Goal: Task Accomplishment & Management: Complete application form

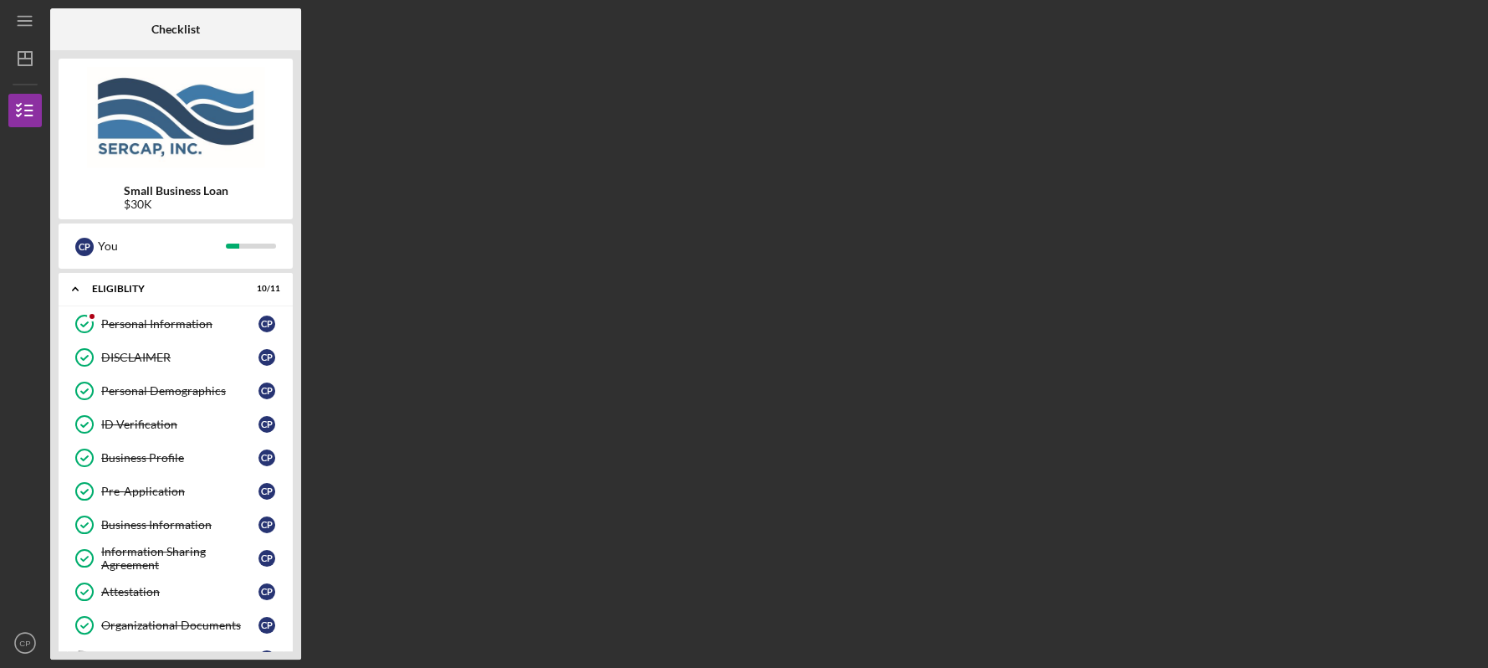
click at [182, 24] on b "Checklist" at bounding box center [175, 29] width 49 height 13
click at [156, 618] on div "Organizational Documents" at bounding box center [179, 624] width 157 height 13
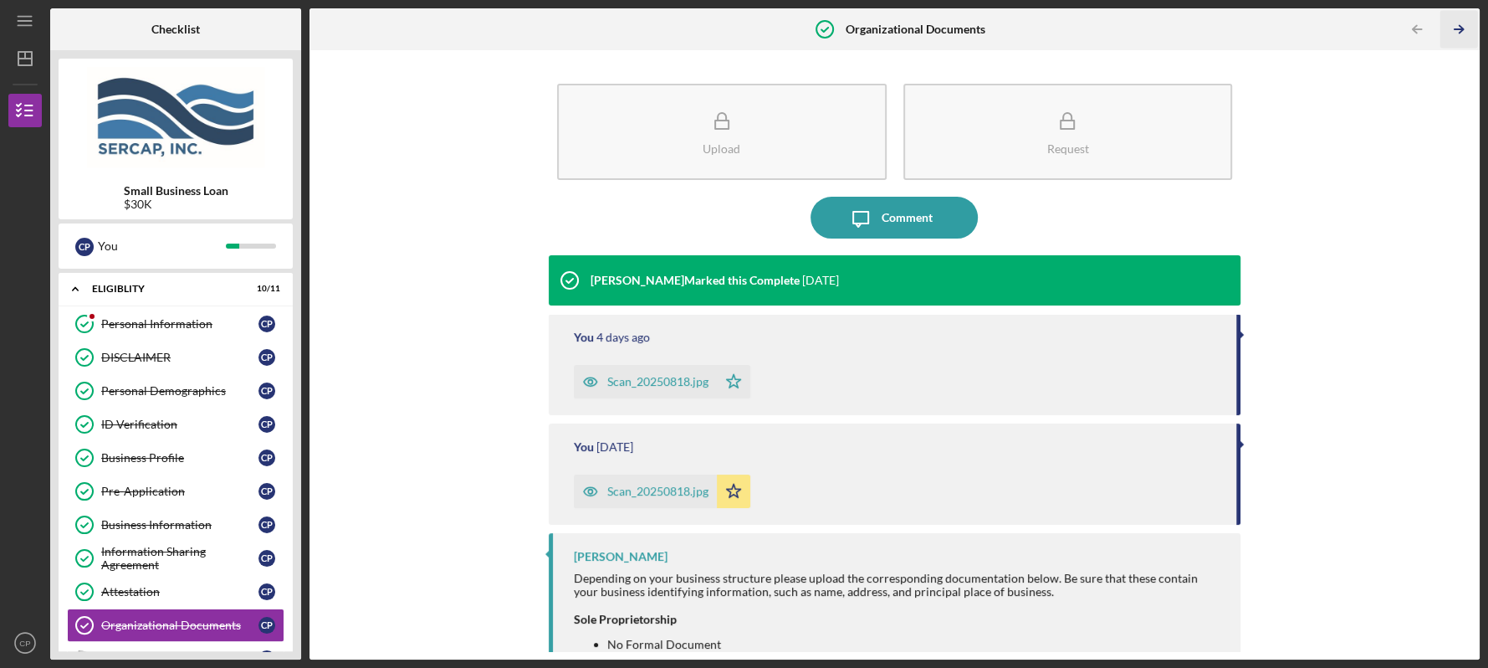
click at [1460, 23] on icon "Icon/Table Pagination Arrow" at bounding box center [1459, 30] width 38 height 38
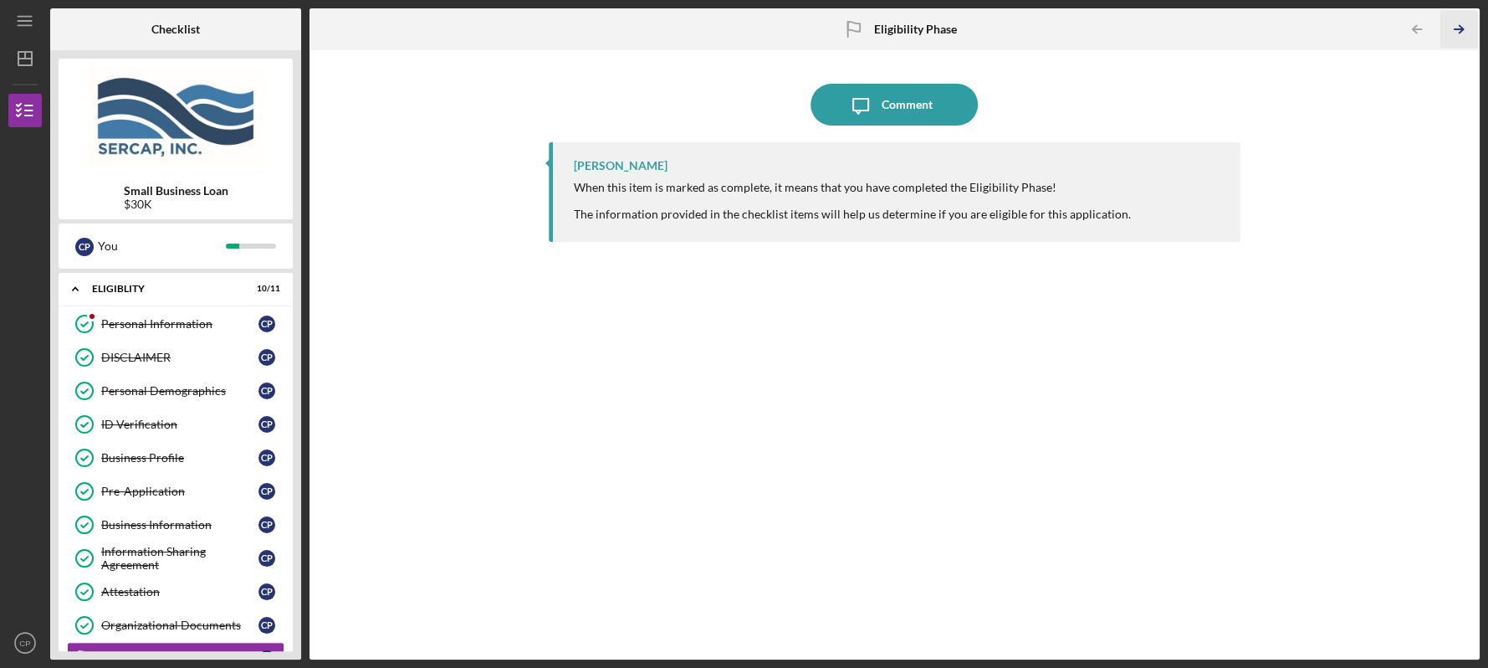
click at [1455, 24] on icon "Icon/Table Pagination Arrow" at bounding box center [1459, 30] width 38 height 38
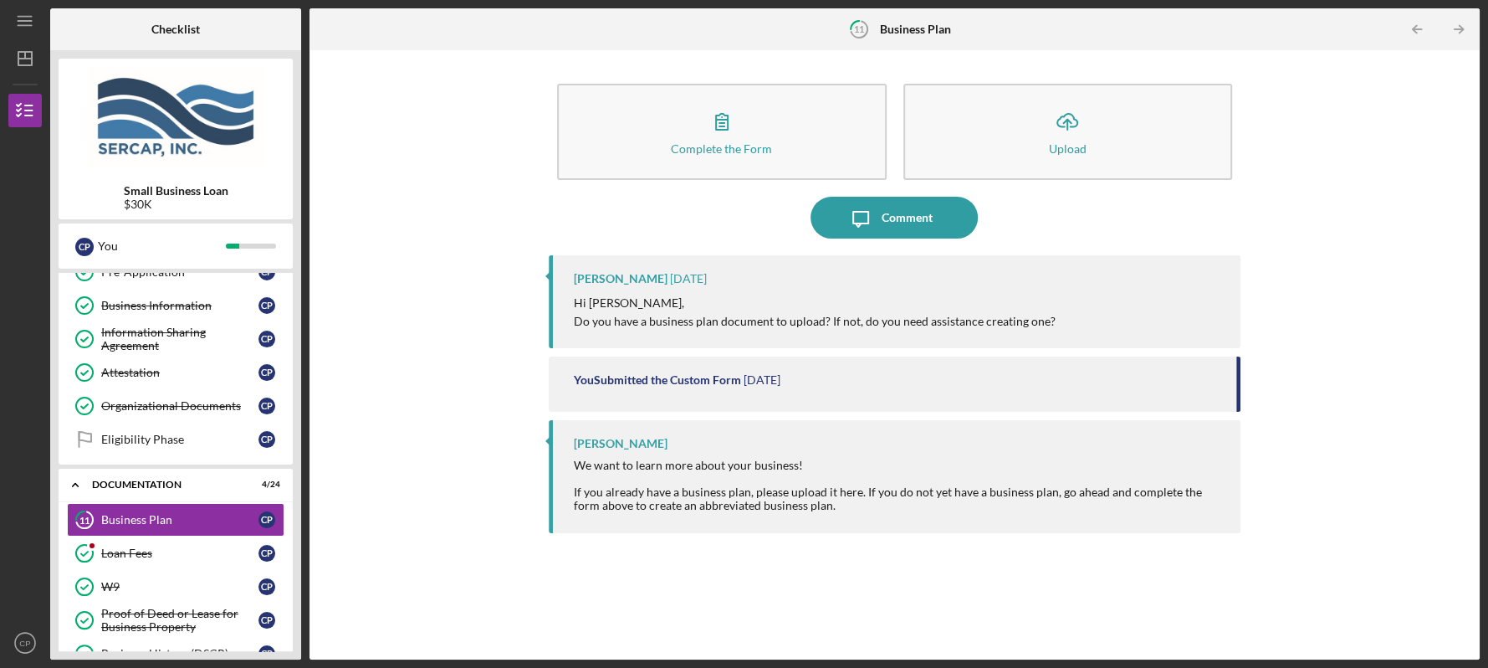
scroll to position [274, 0]
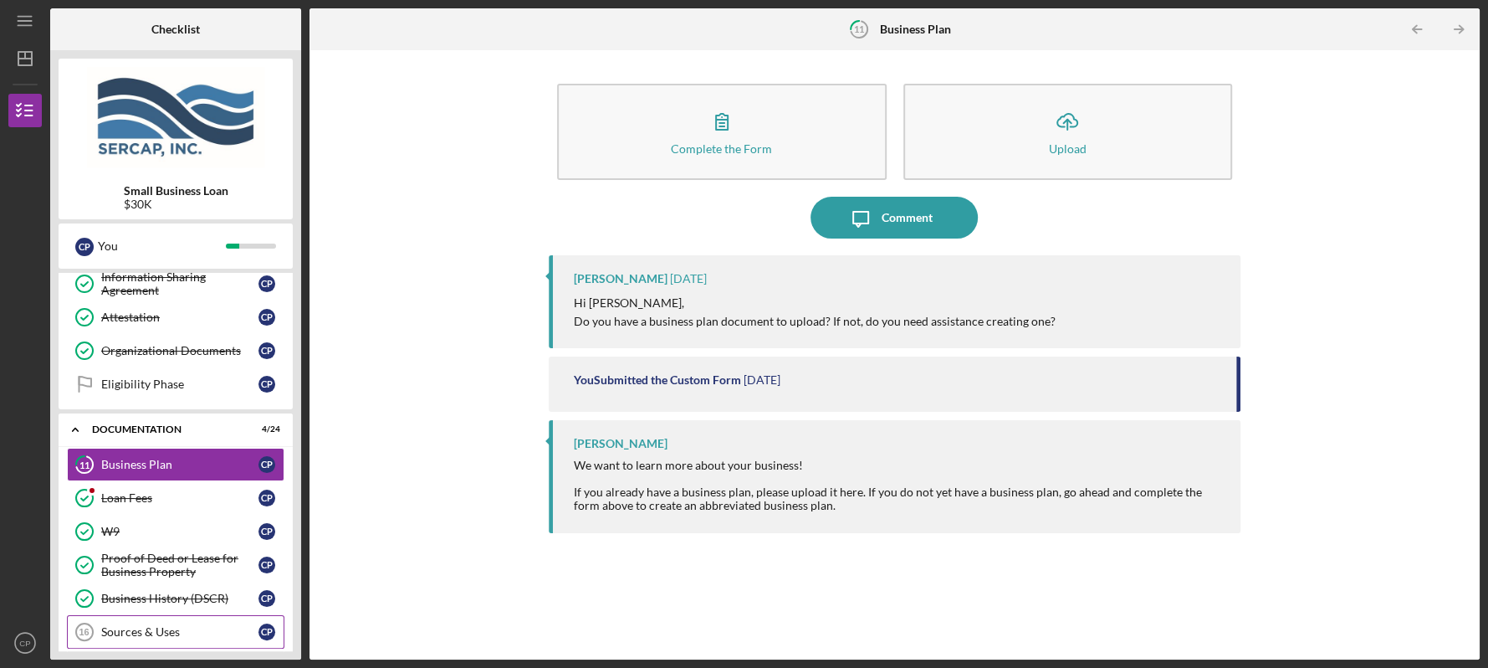
click at [176, 626] on div "Sources & Uses" at bounding box center [179, 631] width 157 height 13
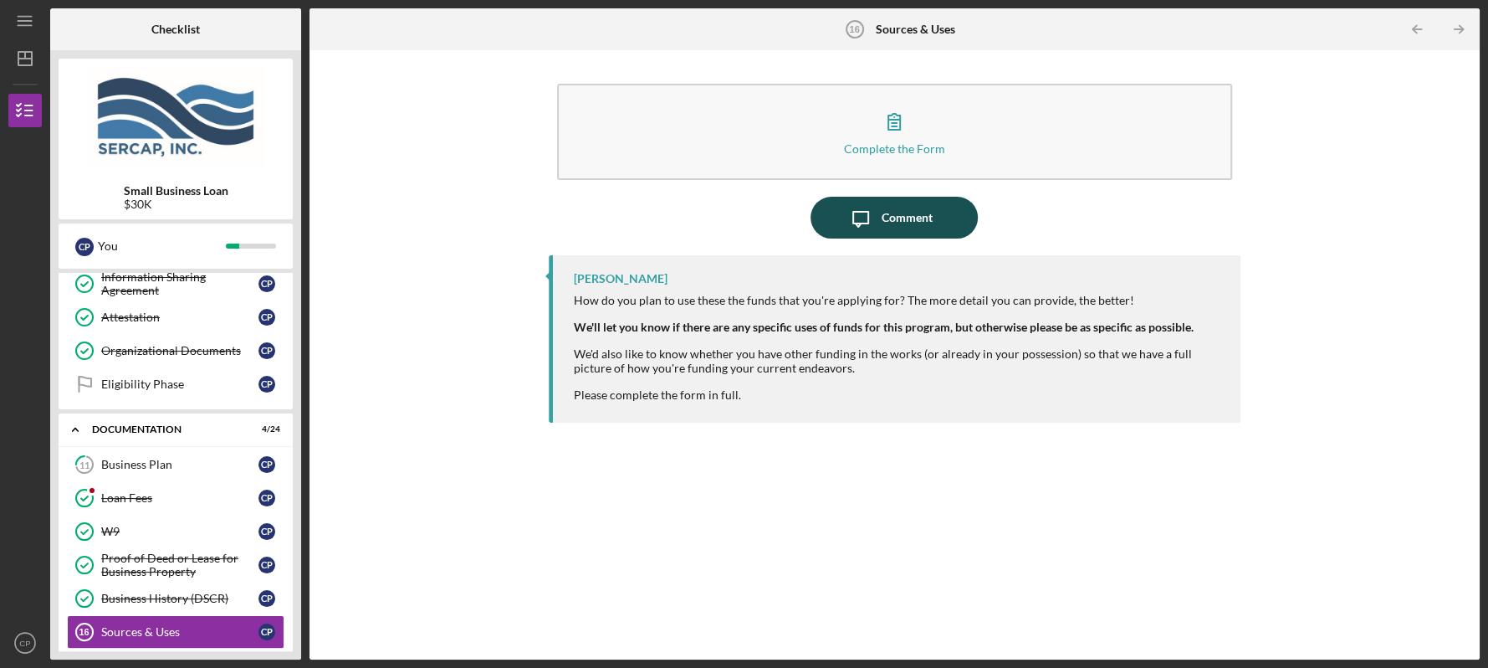
click at [891, 212] on div "Comment" at bounding box center [907, 218] width 51 height 42
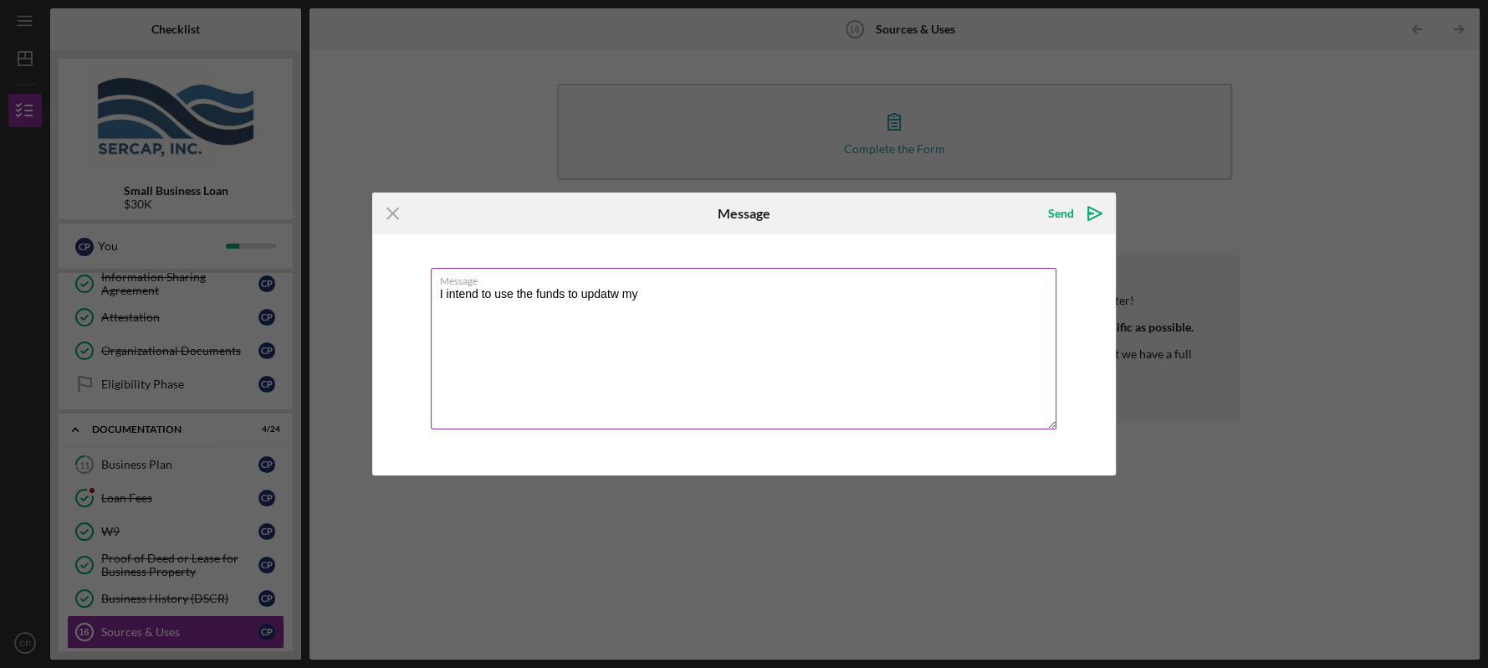
click at [617, 298] on textarea "I intend to use the funds to updatw my" at bounding box center [744, 348] width 627 height 161
click at [640, 299] on textarea "I intend to use the funds to updatr my" at bounding box center [744, 348] width 627 height 161
click at [612, 296] on textarea "I intend to use the funds to updatr my Agency with" at bounding box center [744, 348] width 627 height 161
click at [702, 298] on textarea "I intend to use the funds to update my Agency with" at bounding box center [744, 348] width 627 height 161
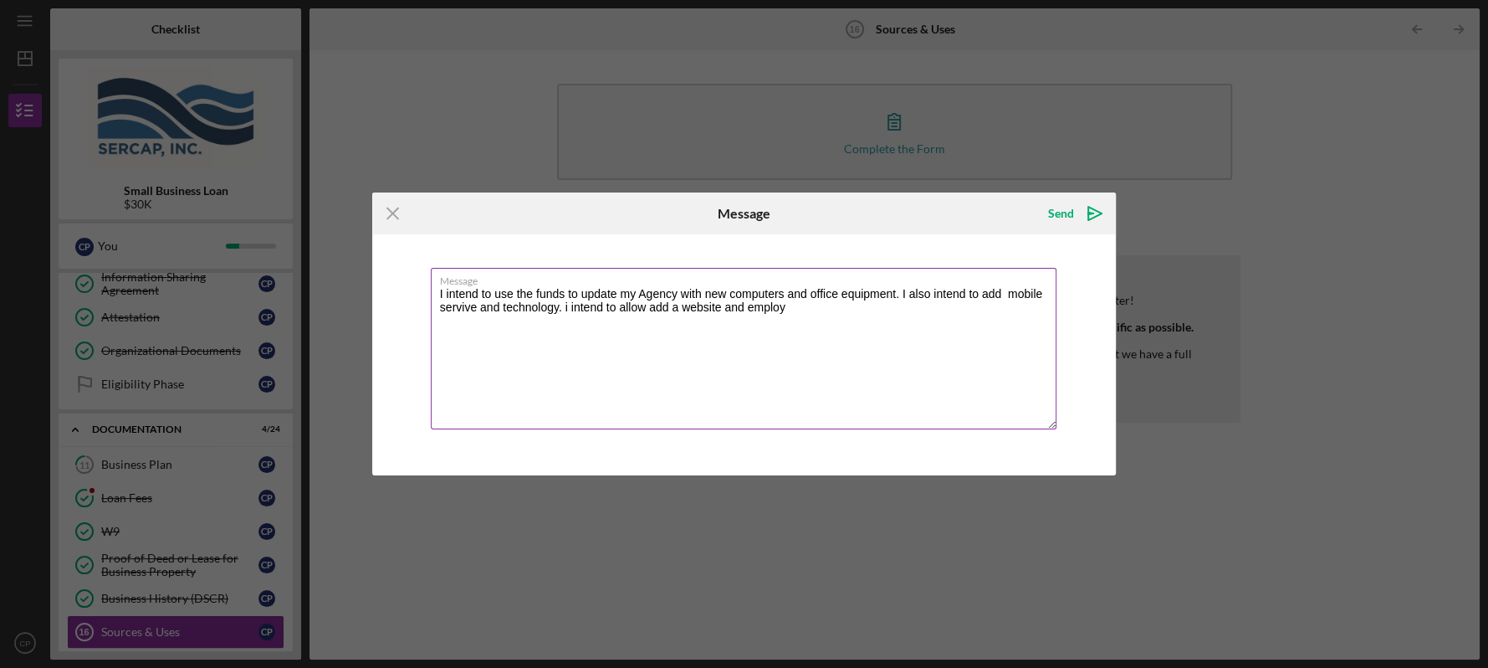
click at [475, 306] on textarea "I intend to use the funds to update my Agency with new computers and office equ…" at bounding box center [744, 348] width 627 height 161
click at [575, 309] on textarea "I intend to use the funds to update my Agency with new computers and office equ…" at bounding box center [744, 348] width 627 height 161
click at [791, 310] on textarea "I intend to use the funds to update my Agency with new computers and office equ…" at bounding box center [744, 348] width 627 height 161
click at [816, 306] on textarea "I intend to use the funds to update my Agency with new computers and office equ…" at bounding box center [744, 348] width 627 height 161
click at [808, 307] on textarea "I intend to use the funds to update my Agency with new computers and office equ…" at bounding box center [744, 348] width 627 height 161
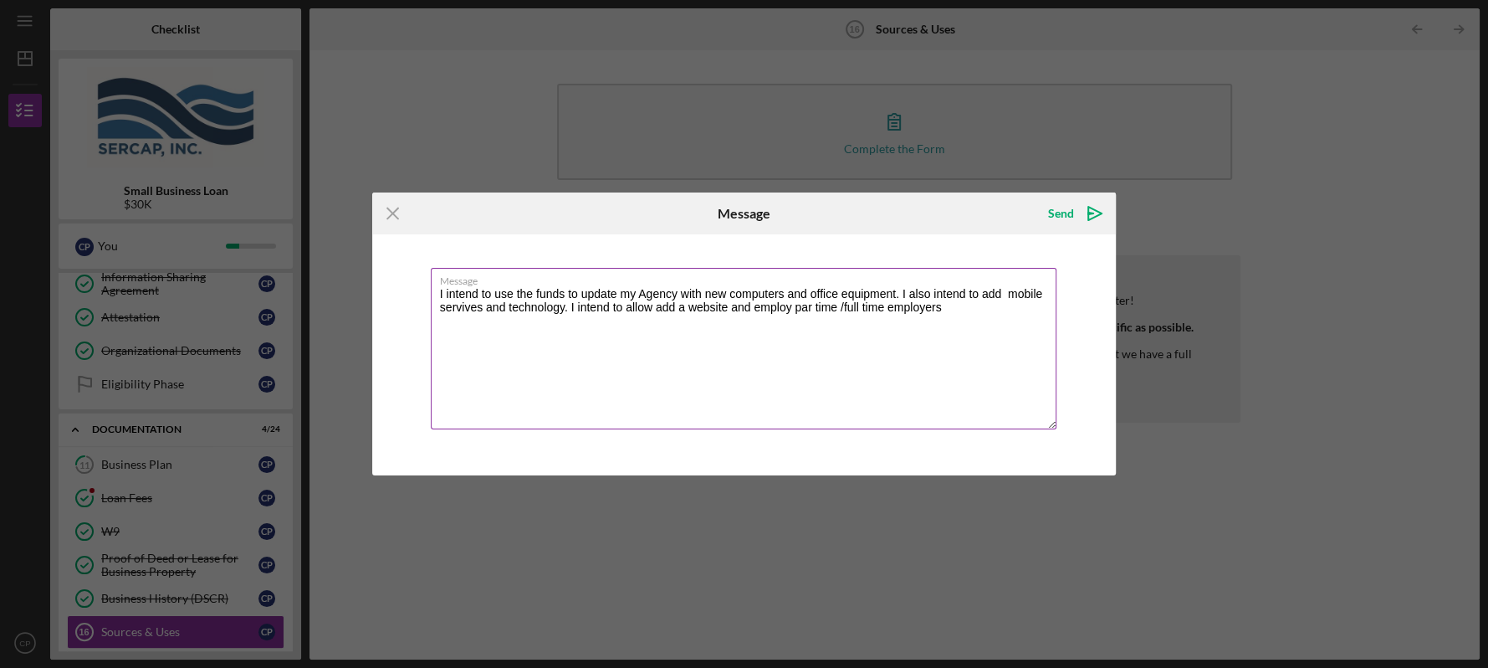
click at [811, 306] on textarea "I intend to use the funds to update my Agency with new computers and office equ…" at bounding box center [744, 348] width 627 height 161
click at [951, 306] on textarea "I intend to use the funds to update my Agency with new computers and office equ…" at bounding box center [744, 348] width 627 height 161
click at [502, 319] on textarea "I intend to use the funds to update my Agency with new computers and office equ…" at bounding box center [744, 348] width 627 height 161
click at [575, 320] on textarea "I intend to use the funds to update my Agency with new computers and office equ…" at bounding box center [744, 348] width 627 height 161
click at [509, 319] on textarea "I intend to use the funds to update my Agency with new computers and office equ…" at bounding box center [744, 348] width 627 height 161
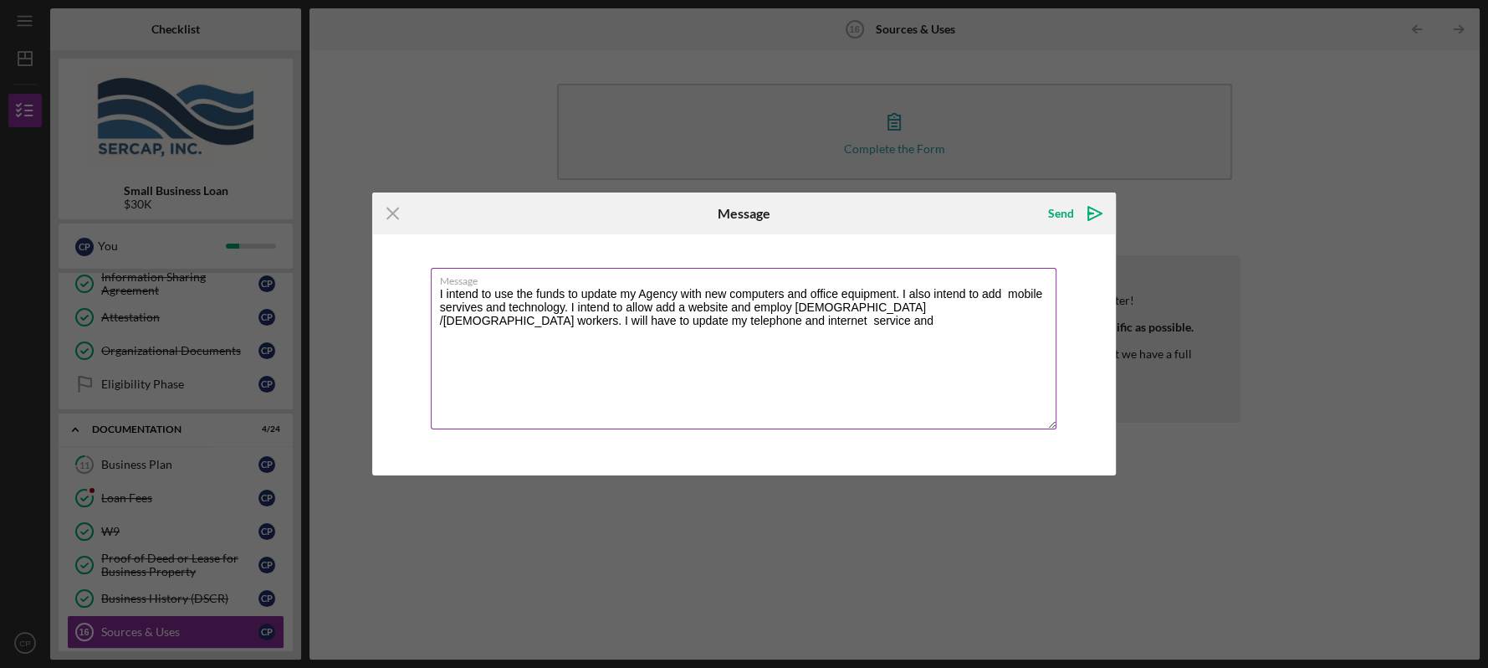
click at [480, 310] on textarea "I intend to use the funds to update my Agency with new computers and office equ…" at bounding box center [744, 348] width 627 height 161
click at [626, 323] on textarea "I intend to use the funds to update my Agency with new computers and office equ…" at bounding box center [744, 348] width 627 height 161
click at [560, 321] on textarea "I intend to use the funds to update my Agency with new computers and office equ…" at bounding box center [744, 348] width 627 height 161
click at [627, 323] on textarea "I intend to use the funds to update my Agency with new computers and office equ…" at bounding box center [744, 348] width 627 height 161
click at [473, 309] on textarea "I intend to use the funds to update my Agency with new computers and office equ…" at bounding box center [744, 348] width 627 height 161
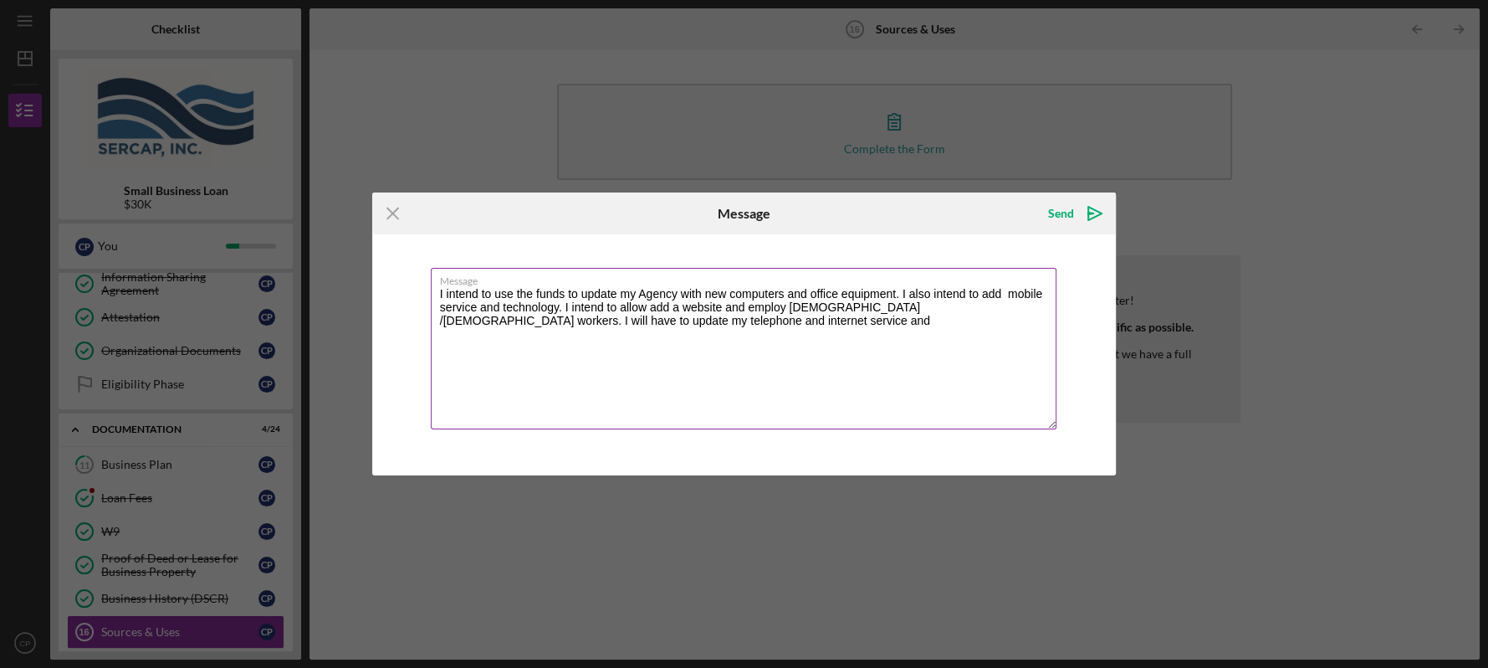
click at [620, 321] on textarea "I intend to use the funds to update my Agency with new computers and office equ…" at bounding box center [744, 348] width 627 height 161
click at [922, 319] on textarea "I intend to use the funds to update my Agency with new computers and office equ…" at bounding box center [744, 348] width 627 height 161
click at [585, 338] on textarea "I intend to use the funds to update my Agency with new computers and office equ…" at bounding box center [744, 348] width 627 height 161
click at [951, 322] on textarea "I intend to use the funds to update my Agency with new computers and office equ…" at bounding box center [744, 348] width 627 height 161
click at [644, 308] on textarea "I intend to use the funds to update my Agency with new computers and office equ…" at bounding box center [744, 348] width 627 height 161
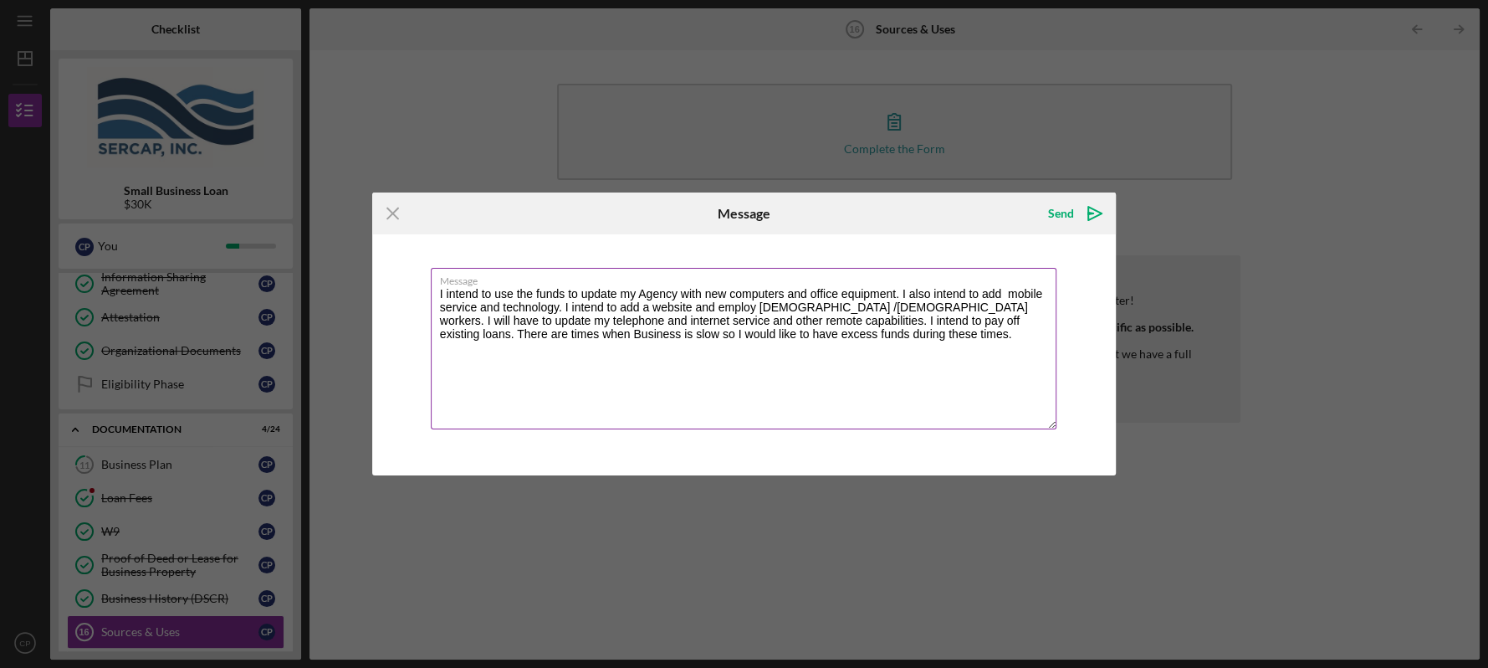
click at [899, 310] on textarea "I intend to use the funds to update my Agency with new computers and office equ…" at bounding box center [744, 348] width 627 height 161
click at [898, 310] on textarea "I intend to use the funds to update my Agency with new computers and office equ…" at bounding box center [744, 348] width 627 height 161
click at [482, 325] on textarea "I intend to use the funds to update my Agency with new computers and office equ…" at bounding box center [744, 348] width 627 height 161
type textarea "I intend to use the funds to update my Agency with new computers and office equ…"
click at [1089, 208] on icon "Icon/icon-invite-send" at bounding box center [1095, 213] width 42 height 42
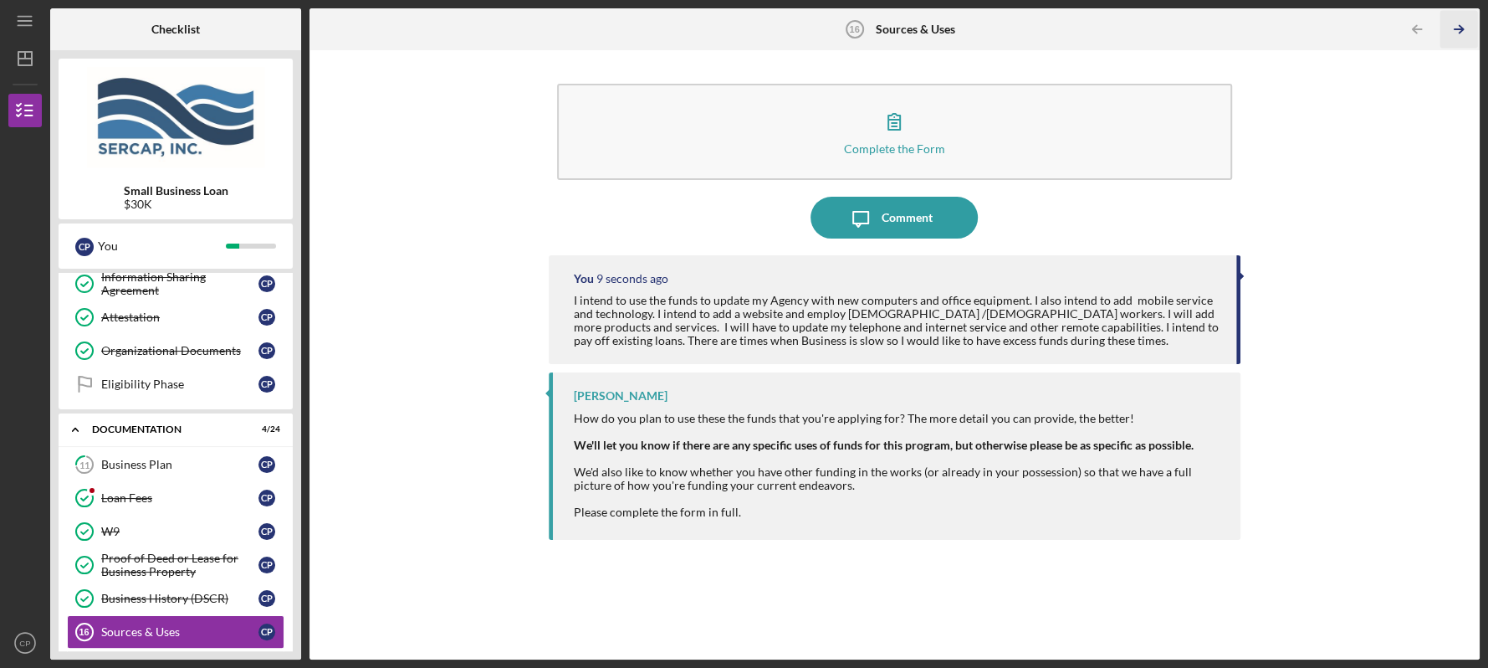
click at [1451, 29] on icon "Icon/Table Pagination Arrow" at bounding box center [1459, 30] width 38 height 38
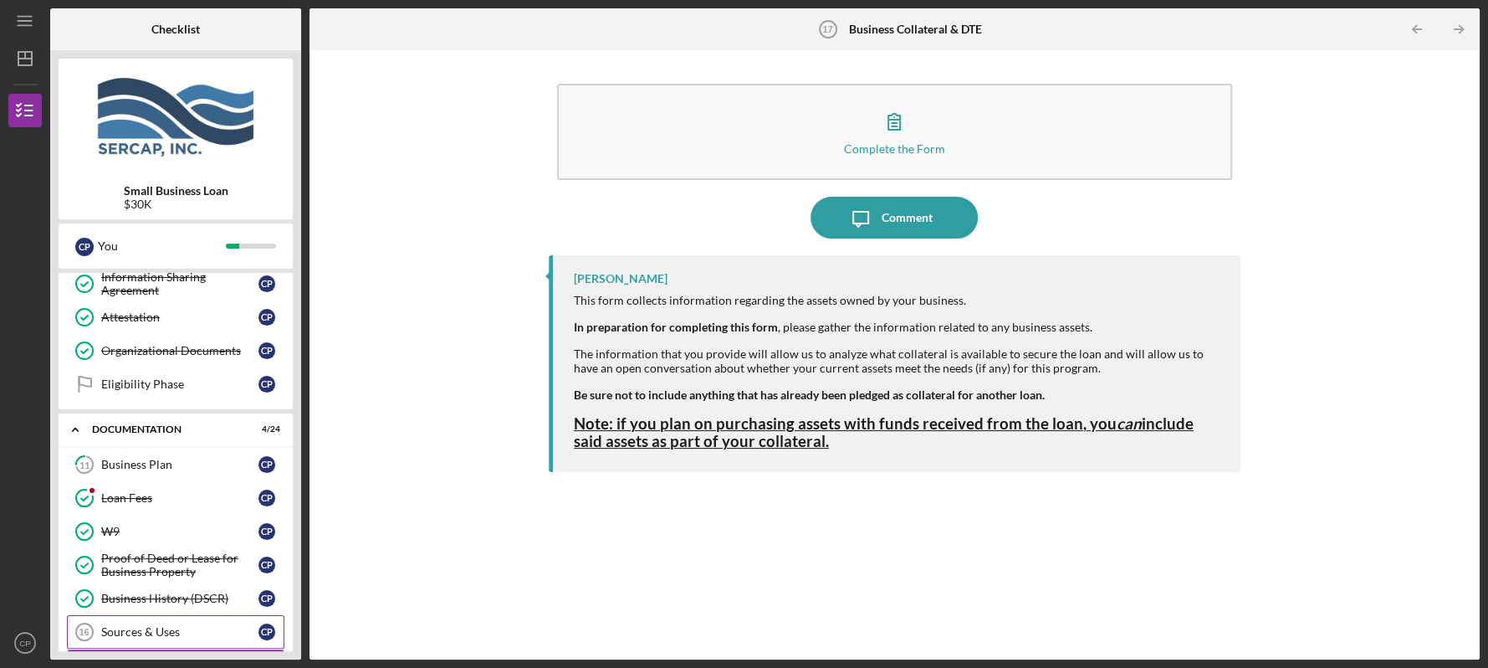
click at [161, 625] on div "Sources & Uses" at bounding box center [179, 631] width 157 height 13
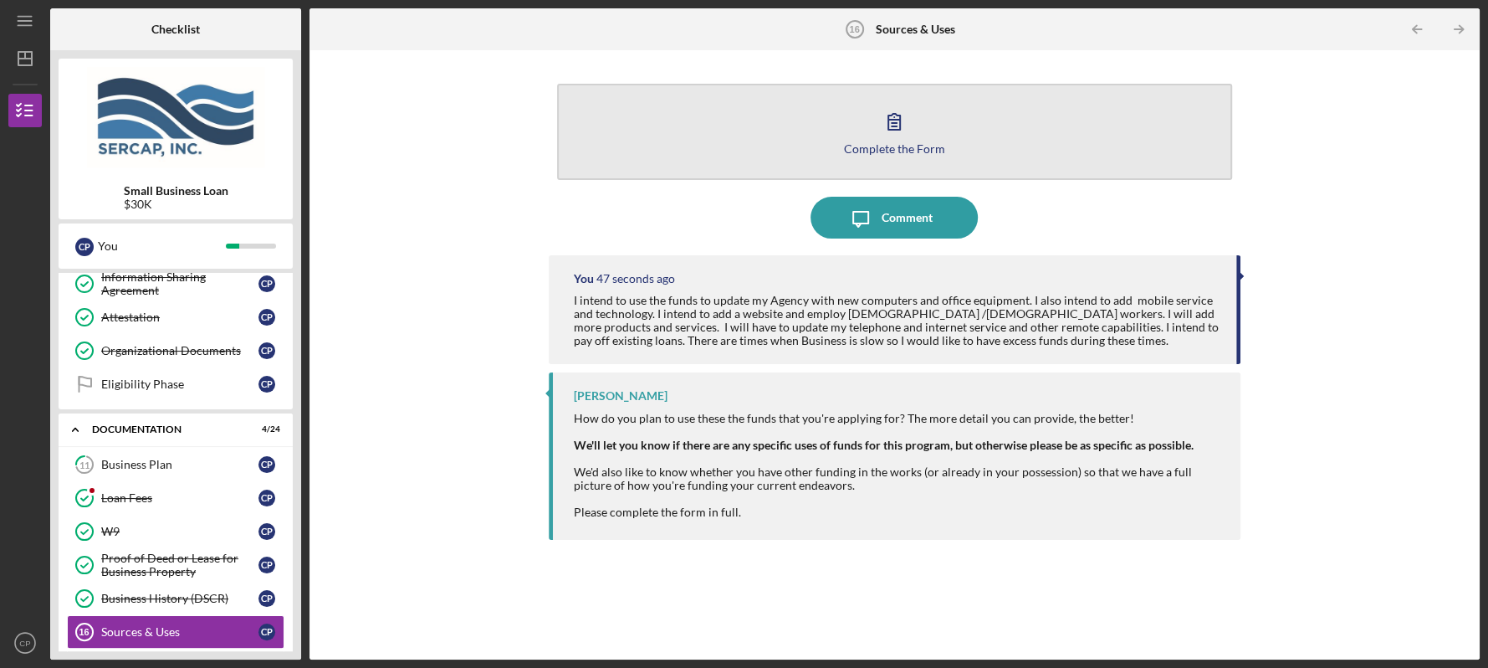
click at [892, 153] on div "Complete the Form" at bounding box center [894, 148] width 101 height 13
